Goal: Task Accomplishment & Management: Use online tool/utility

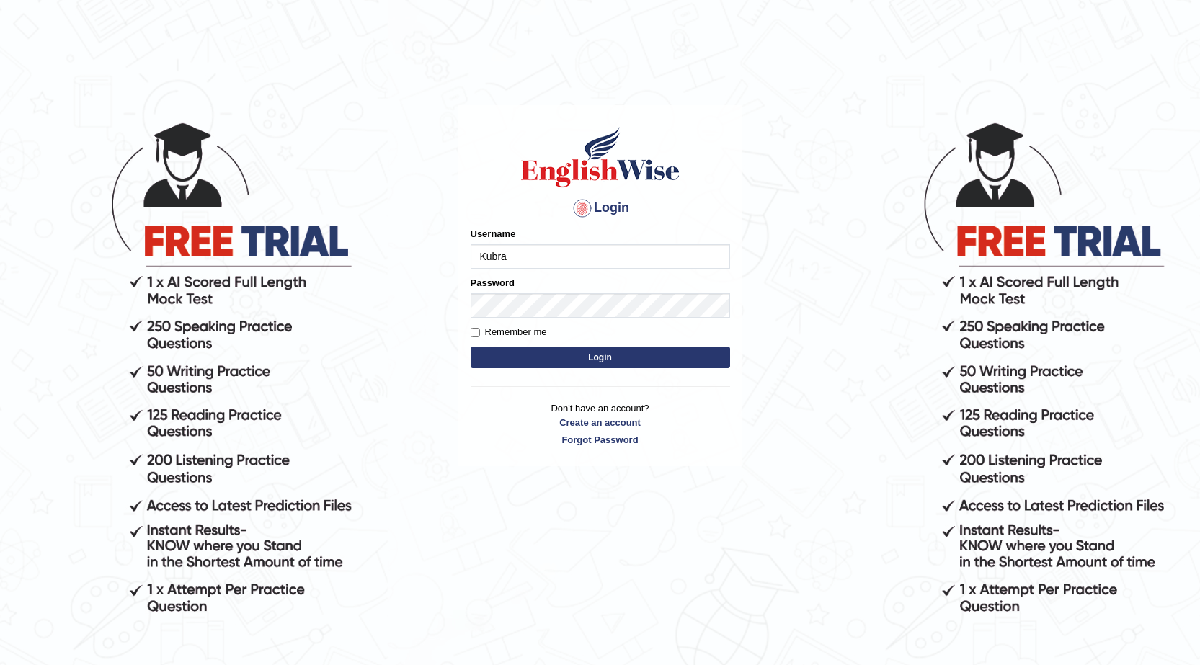
type input "Kubra"
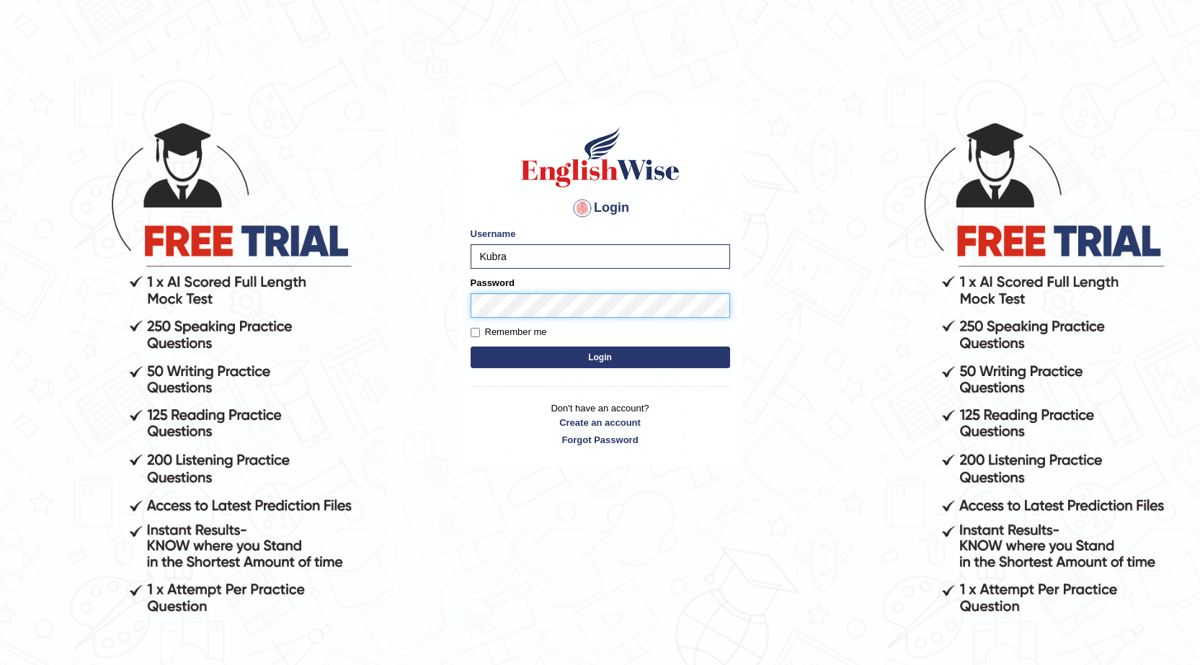
click at [471, 347] on button "Login" at bounding box center [600, 358] width 259 height 22
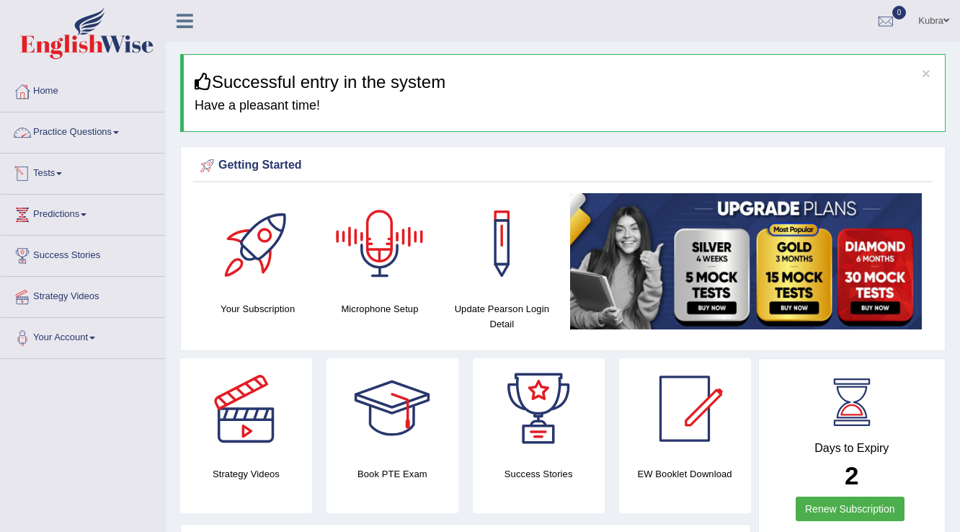
click at [107, 138] on link "Practice Questions" at bounding box center [83, 130] width 164 height 36
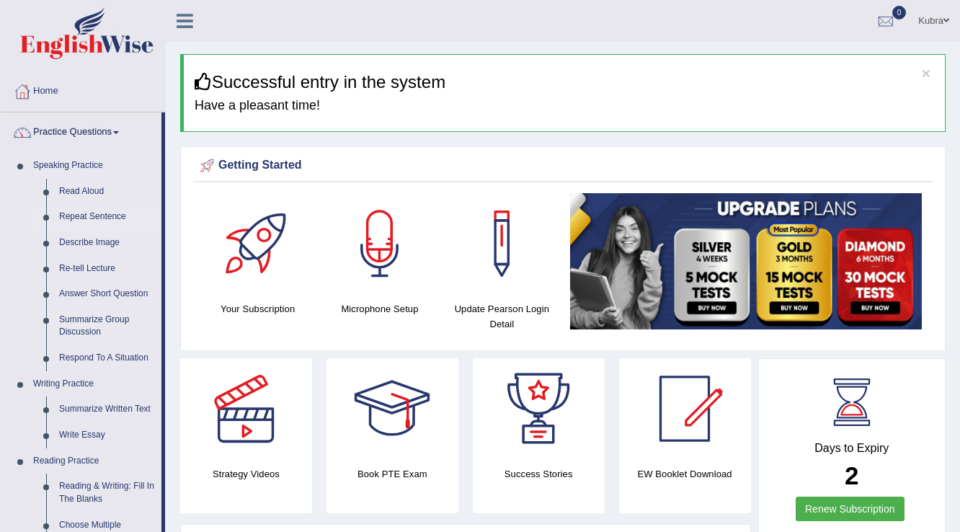
click at [89, 205] on link "Repeat Sentence" at bounding box center [107, 217] width 109 height 26
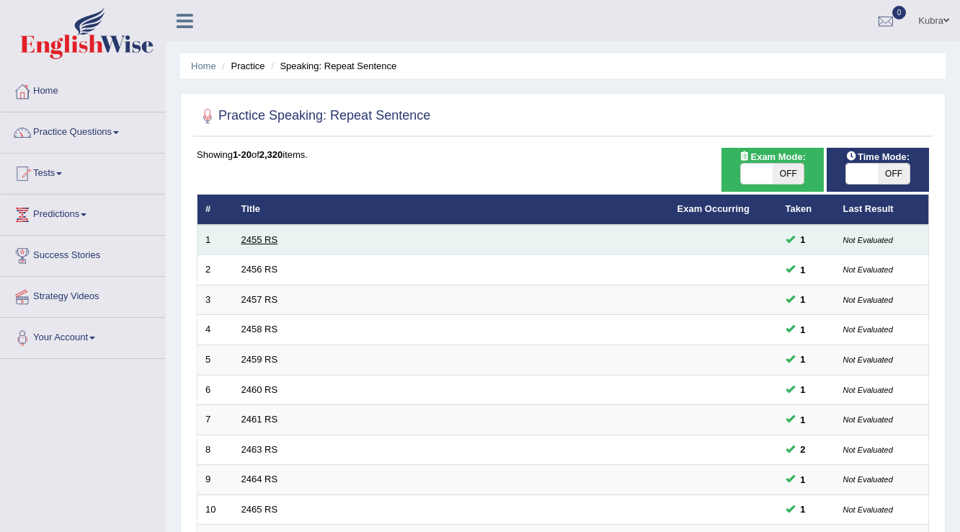
click at [267, 234] on link "2455 RS" at bounding box center [259, 239] width 37 height 11
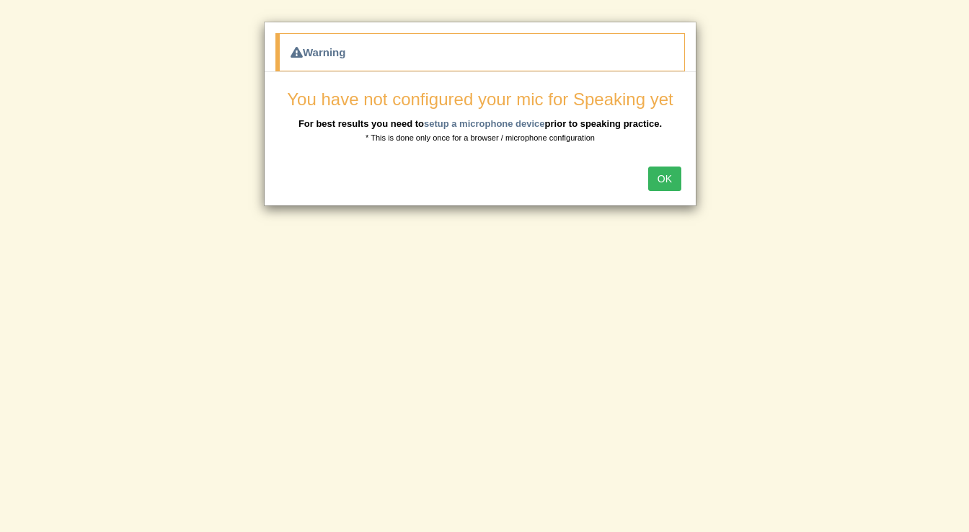
click at [674, 172] on button "OK" at bounding box center [664, 178] width 33 height 25
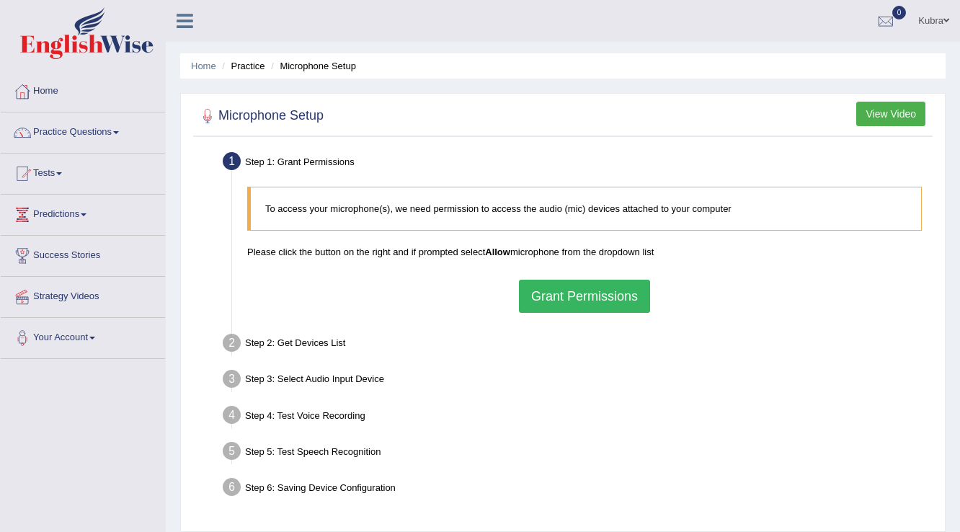
click at [558, 301] on button "Grant Permissions" at bounding box center [584, 296] width 131 height 33
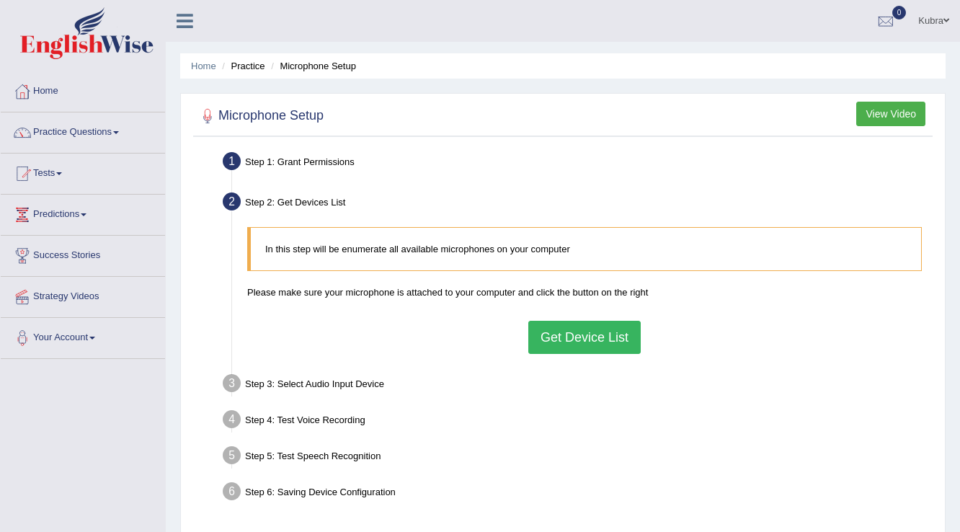
click at [571, 346] on button "Get Device List" at bounding box center [584, 337] width 112 height 33
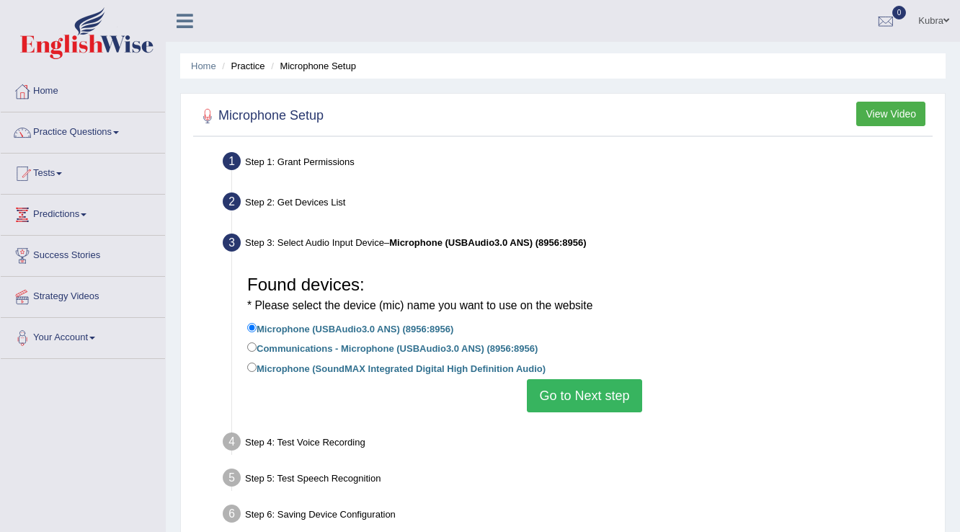
click at [597, 384] on button "Go to Next step" at bounding box center [584, 395] width 115 height 33
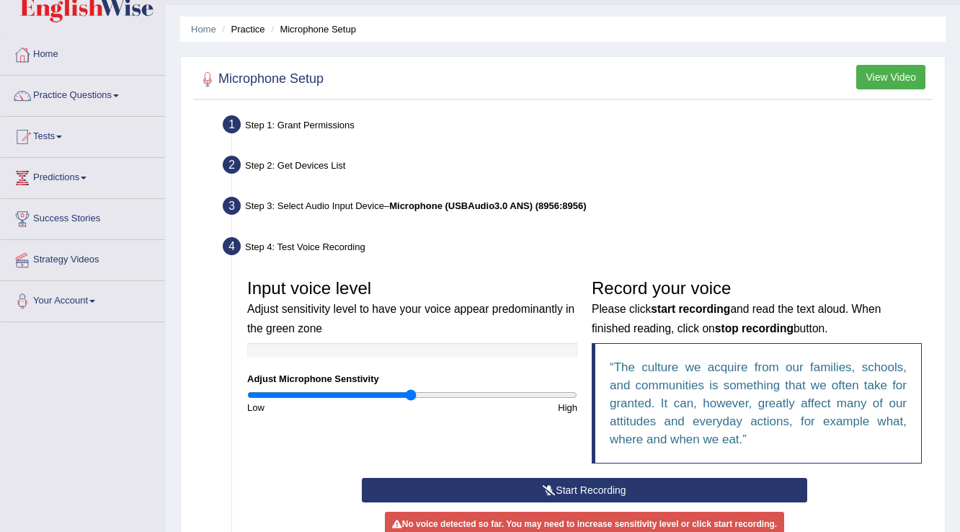
scroll to position [58, 0]
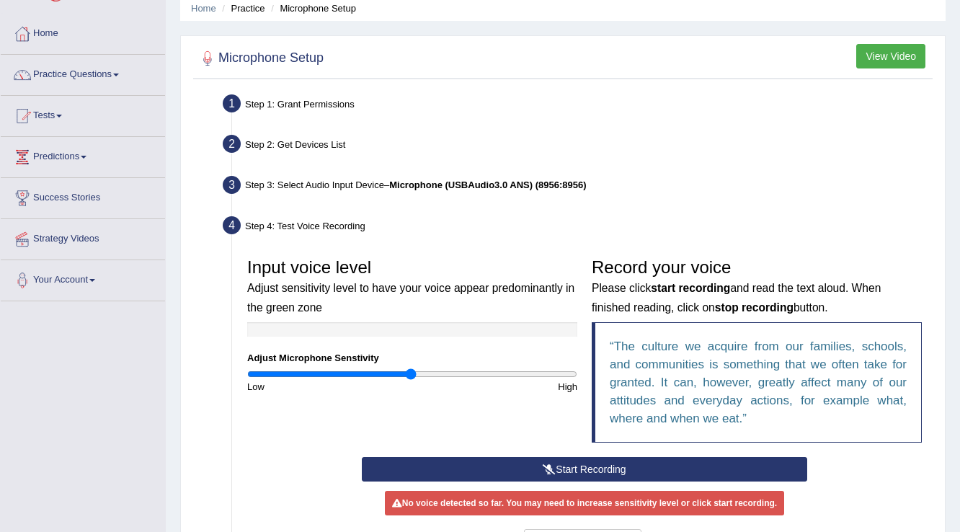
click at [525, 466] on button "Start Recording" at bounding box center [584, 469] width 445 height 25
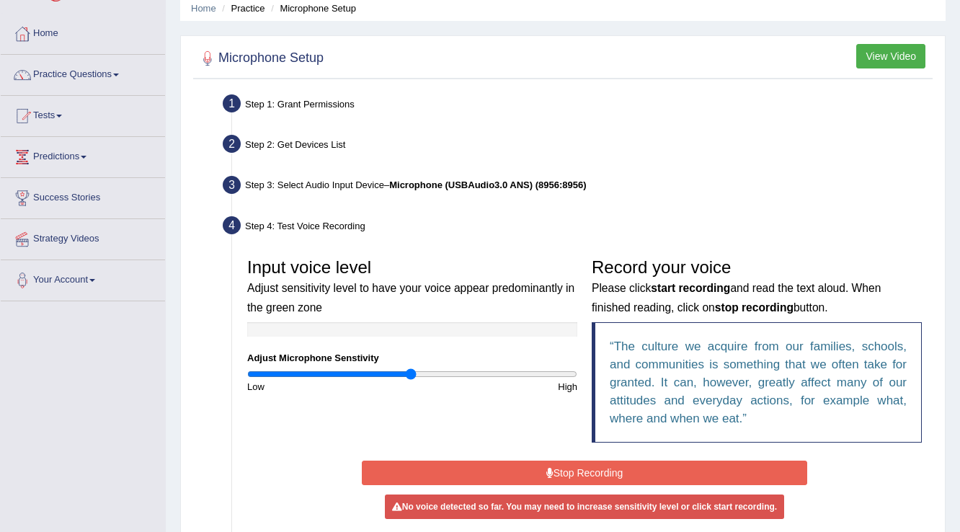
scroll to position [115, 0]
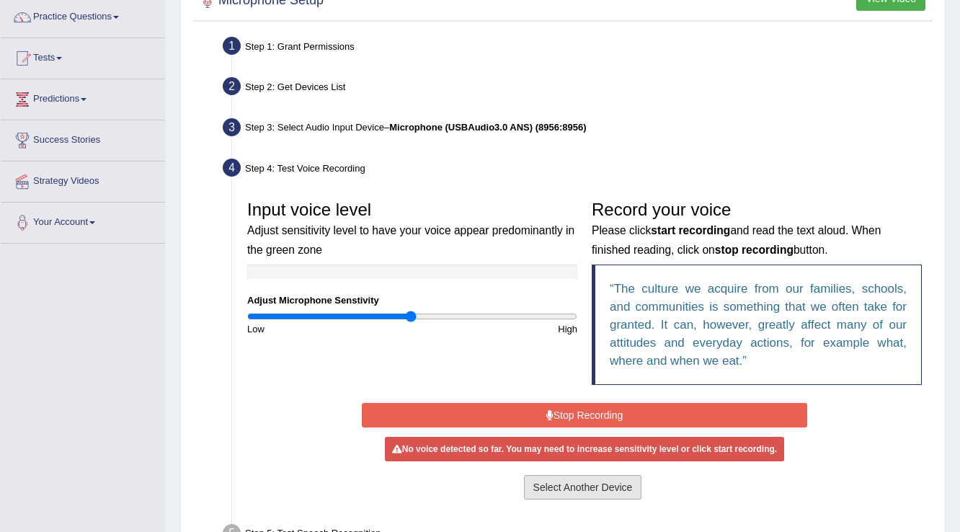
click at [578, 491] on button "Select Another Device" at bounding box center [583, 487] width 118 height 25
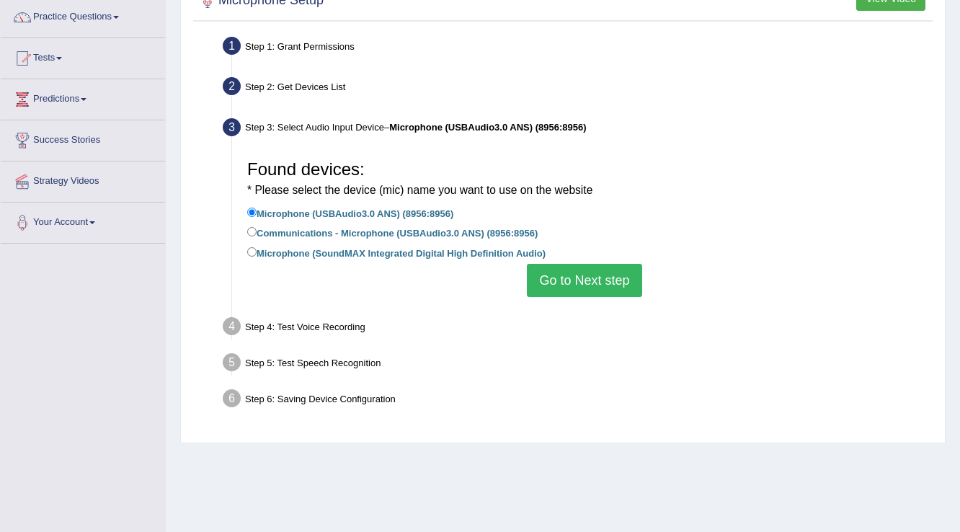
click at [342, 254] on label "Microphone (SoundMAX Integrated Digital High Definition Audio)" at bounding box center [396, 252] width 298 height 16
click at [257, 254] on input "Microphone (SoundMAX Integrated Digital High Definition Audio)" at bounding box center [251, 251] width 9 height 9
radio input "true"
click at [576, 284] on button "Go to Next step" at bounding box center [584, 280] width 115 height 33
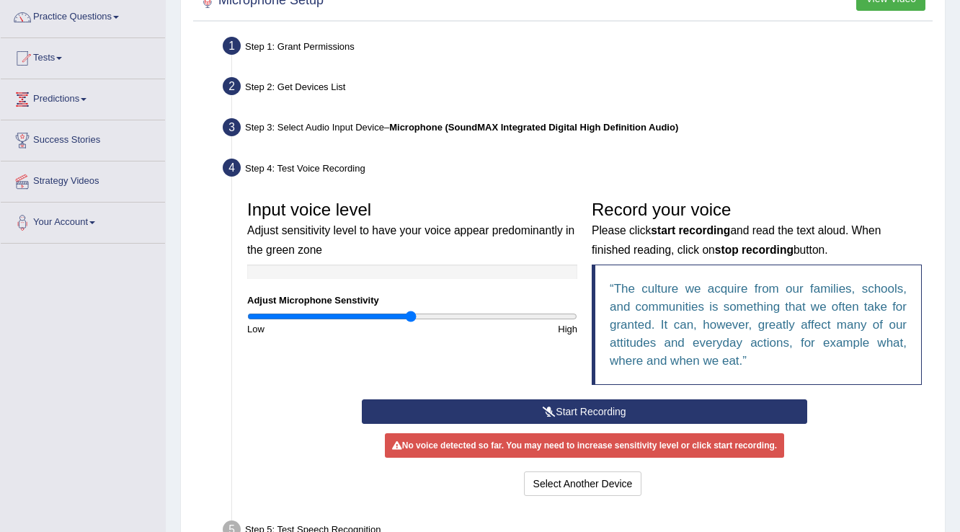
click at [534, 412] on button "Start Recording" at bounding box center [584, 411] width 445 height 25
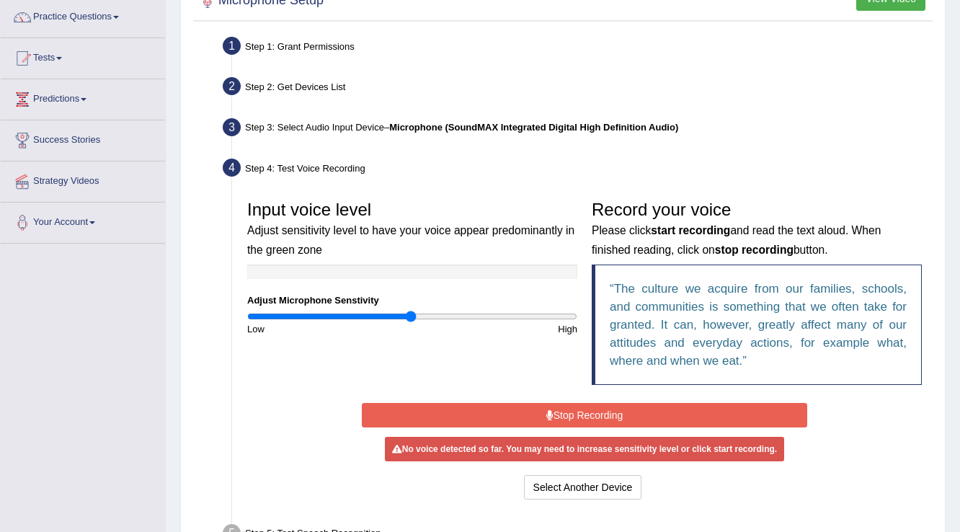
click at [534, 412] on button "Stop Recording" at bounding box center [584, 415] width 445 height 25
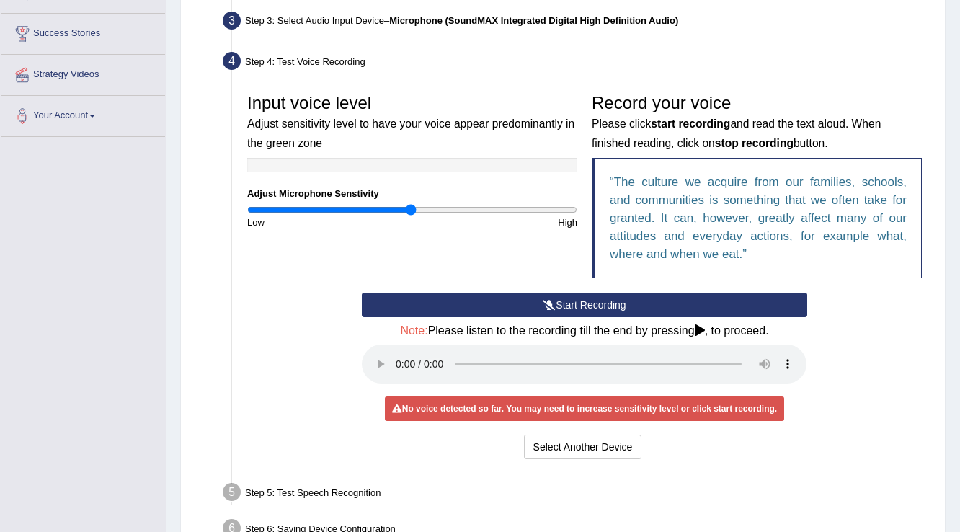
scroll to position [231, 0]
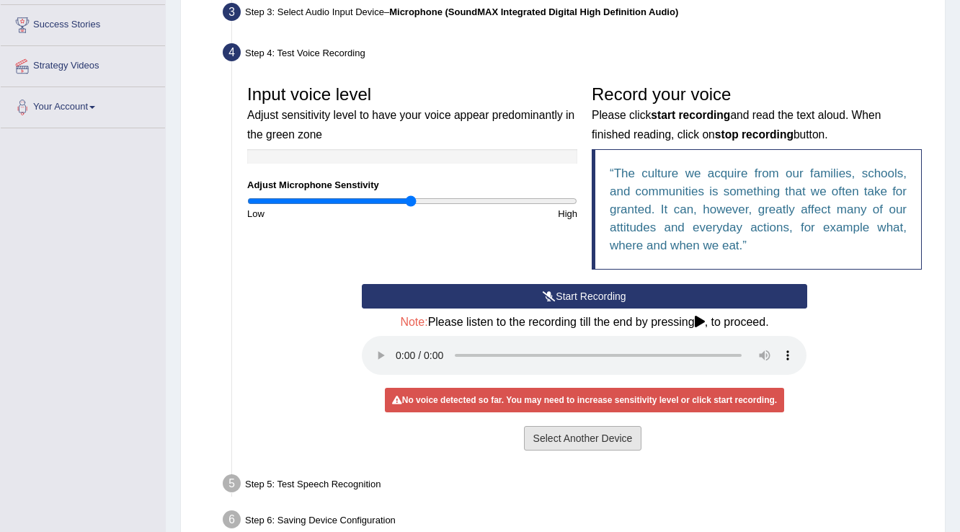
click at [592, 445] on button "Select Another Device" at bounding box center [583, 438] width 118 height 25
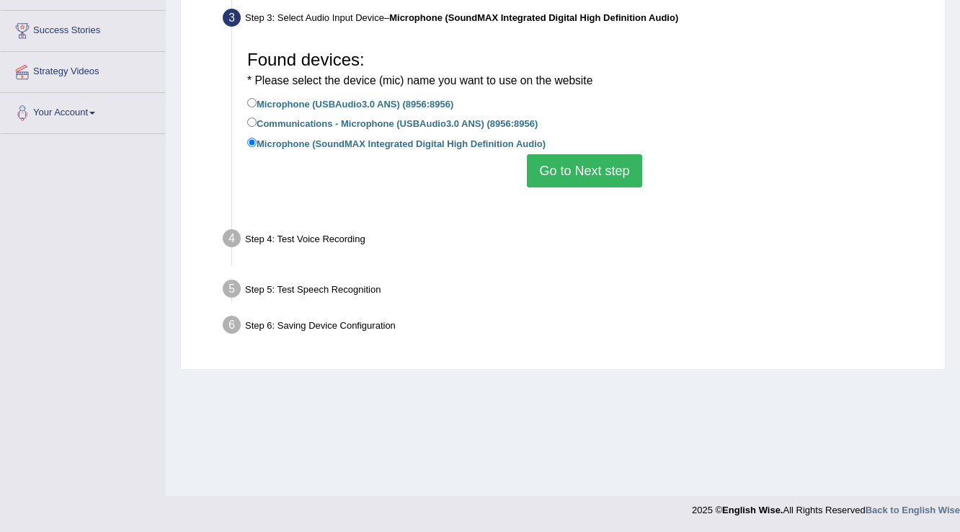
scroll to position [225, 0]
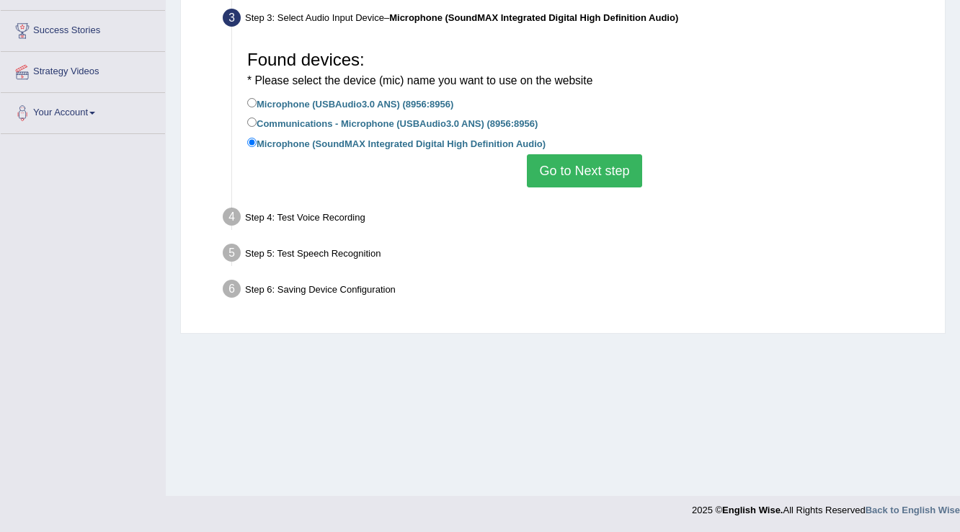
click at [342, 121] on label "Communications - Microphone (USBAudio3.0 ANS) (8956:8956)" at bounding box center [392, 123] width 290 height 16
click at [257, 121] on input "Communications - Microphone (USBAudio3.0 ANS) (8956:8956)" at bounding box center [251, 121] width 9 height 9
radio input "true"
click at [540, 169] on button "Go to Next step" at bounding box center [584, 170] width 115 height 33
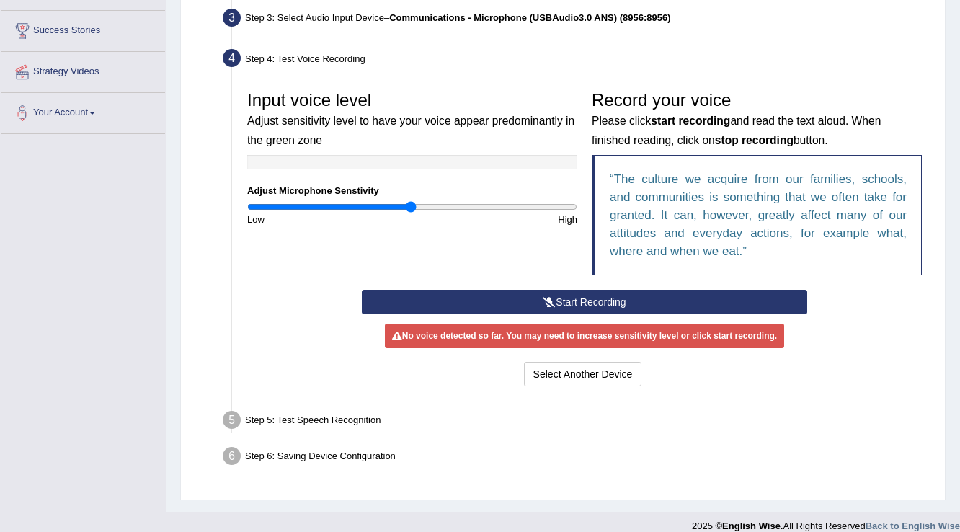
click at [604, 296] on button "Start Recording" at bounding box center [584, 302] width 445 height 25
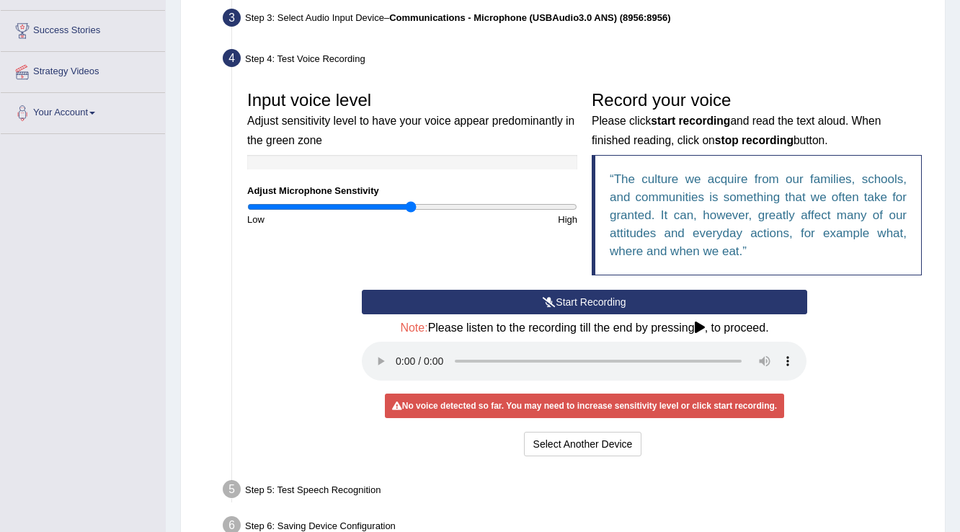
click at [604, 297] on button "Start Recording" at bounding box center [584, 302] width 445 height 25
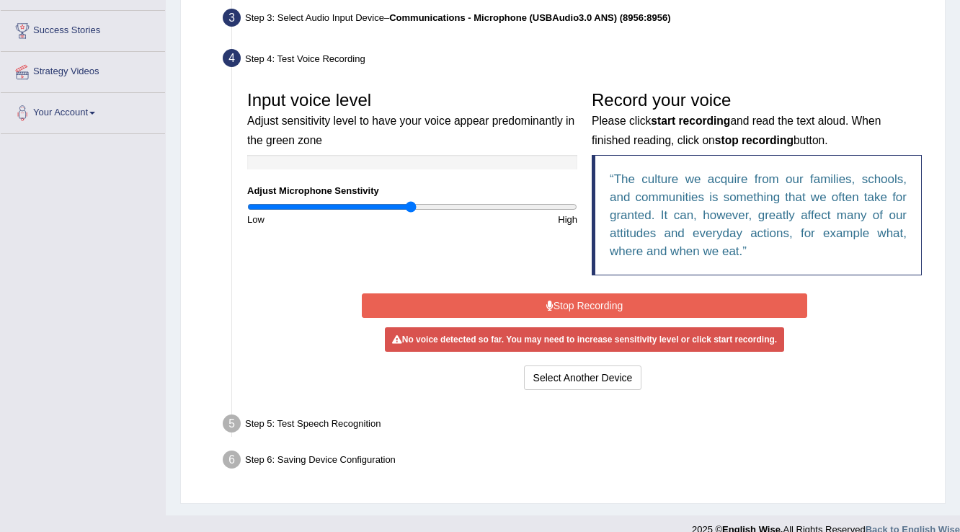
click at [604, 298] on button "Stop Recording" at bounding box center [584, 305] width 445 height 25
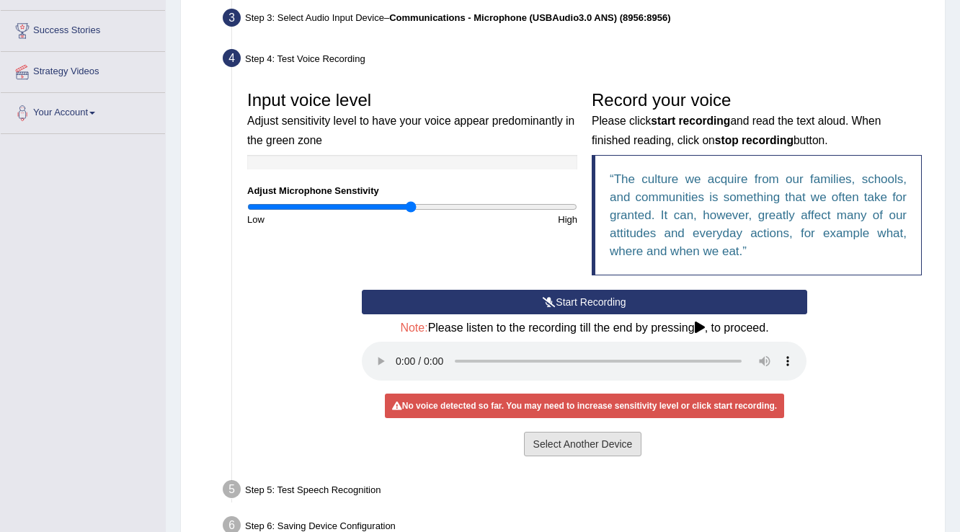
click at [556, 447] on button "Select Another Device" at bounding box center [583, 444] width 118 height 25
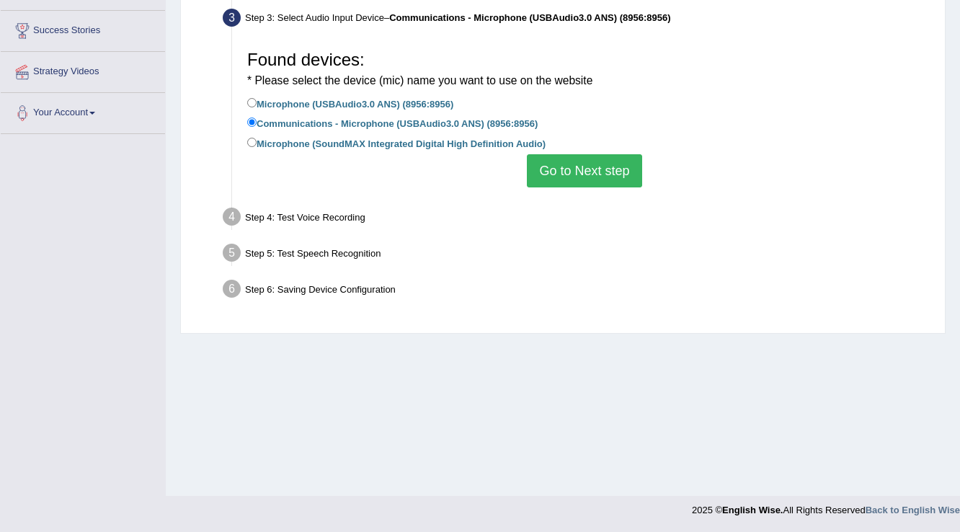
click at [419, 104] on label "Microphone (USBAudio3.0 ANS) (8956:8956)" at bounding box center [350, 103] width 206 height 16
click at [257, 104] on input "Microphone (USBAudio3.0 ANS) (8956:8956)" at bounding box center [251, 102] width 9 height 9
radio input "true"
click at [579, 155] on button "Go to Next step" at bounding box center [584, 170] width 115 height 33
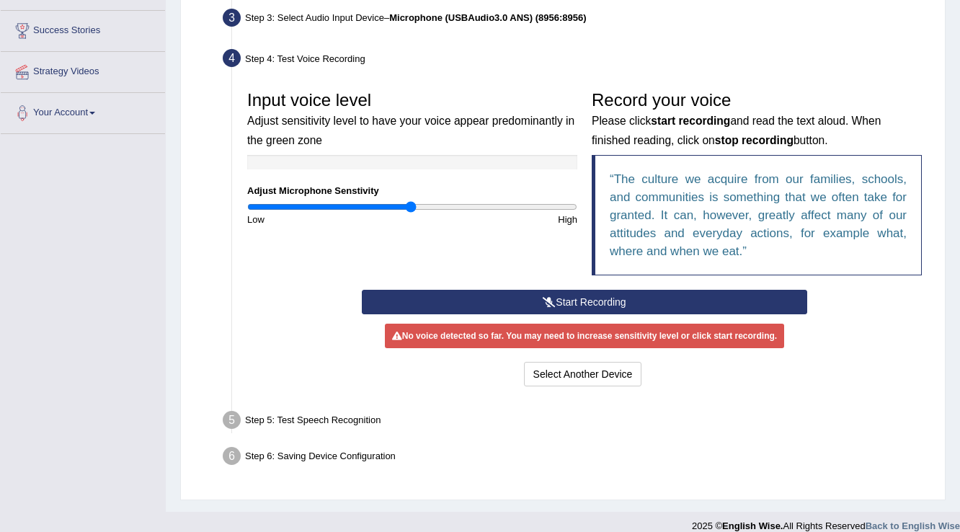
click at [597, 295] on button "Start Recording" at bounding box center [584, 302] width 445 height 25
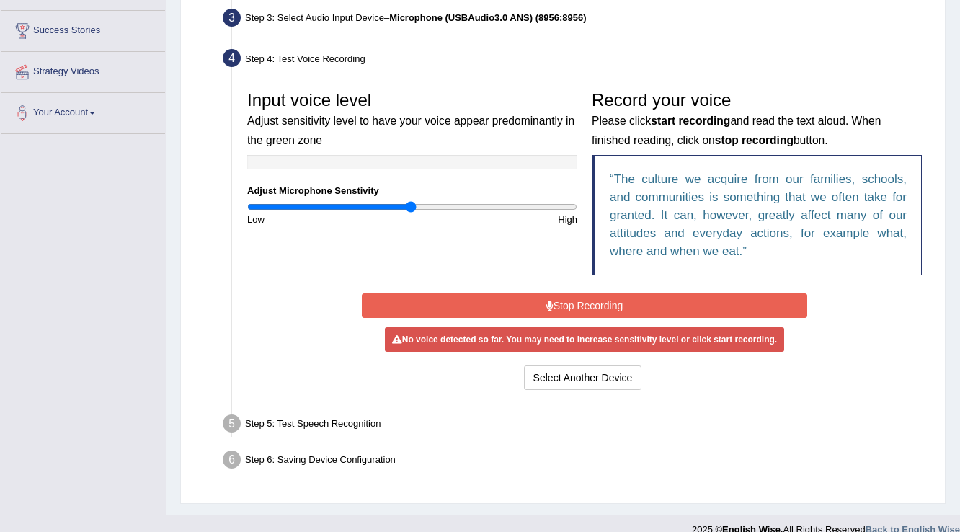
click at [586, 298] on button "Stop Recording" at bounding box center [584, 305] width 445 height 25
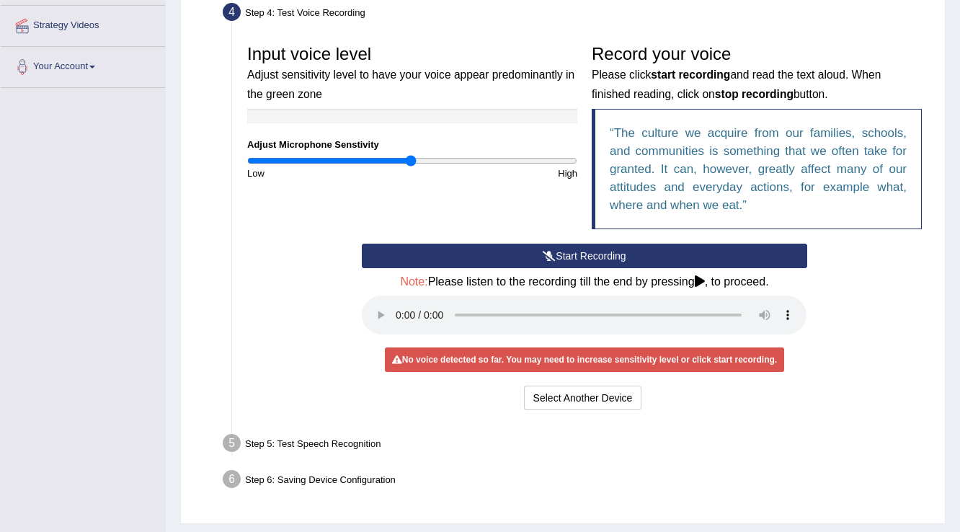
scroll to position [308, 0]
